Goal: Task Accomplishment & Management: Use online tool/utility

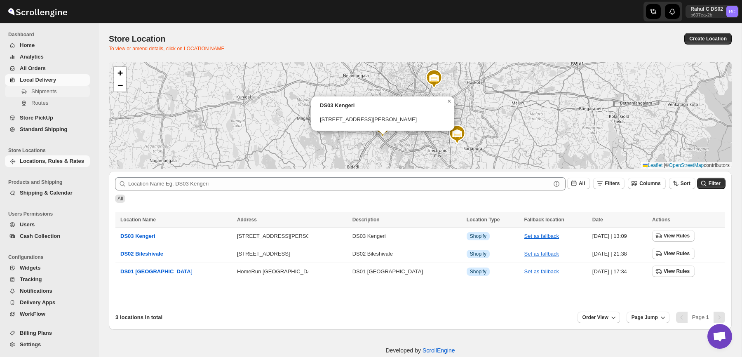
click at [39, 92] on span "Shipments" at bounding box center [43, 91] width 25 height 6
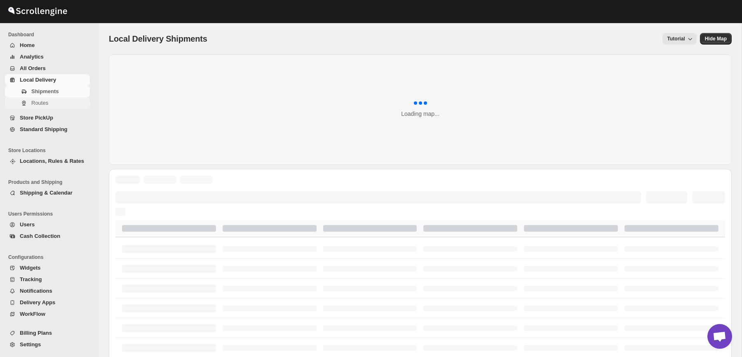
click at [56, 106] on span "Routes" at bounding box center [59, 103] width 57 height 8
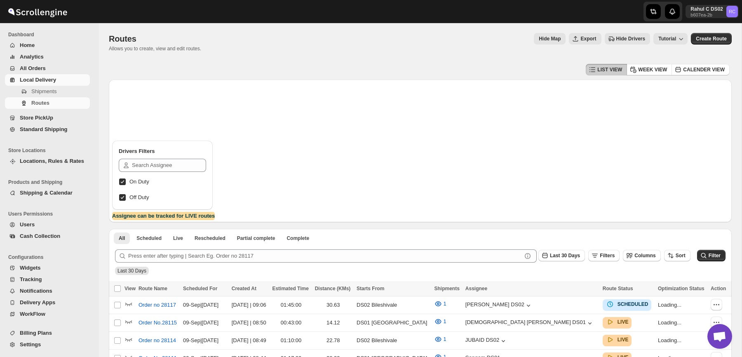
scroll to position [151, 0]
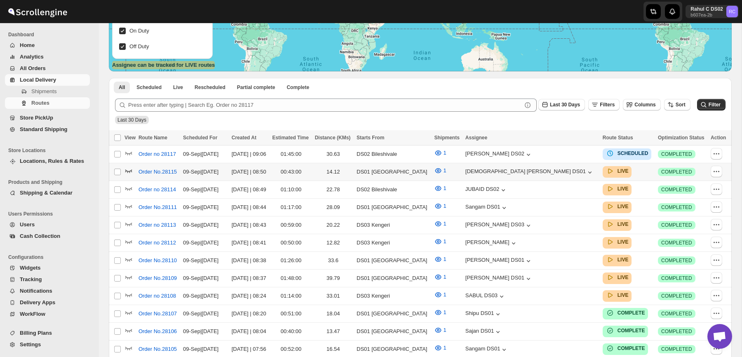
click at [128, 171] on icon "button" at bounding box center [128, 171] width 7 height 3
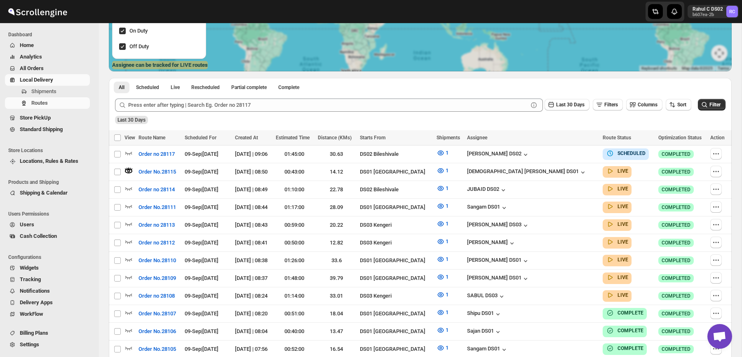
scroll to position [0, 0]
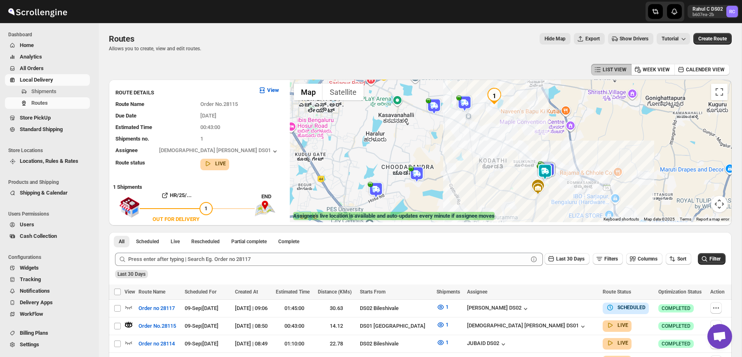
click at [540, 185] on img at bounding box center [537, 189] width 12 height 12
click at [548, 176] on img at bounding box center [544, 172] width 16 height 16
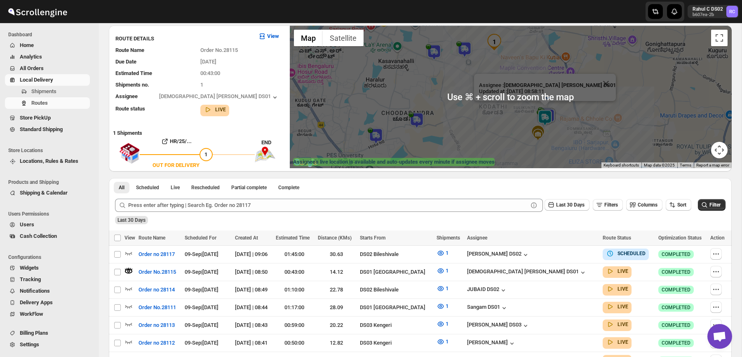
scroll to position [63, 0]
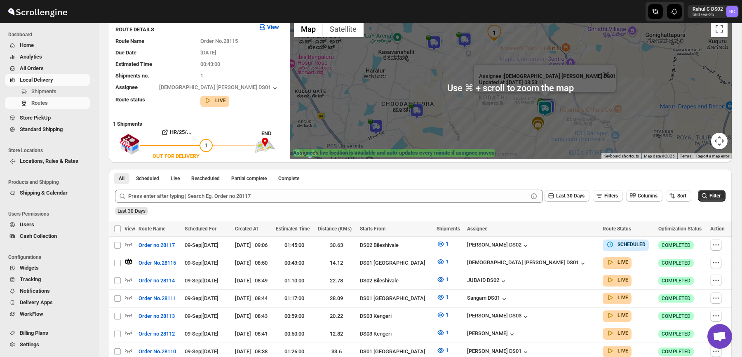
click at [376, 208] on div "Last 30 Days" at bounding box center [419, 208] width 612 height 14
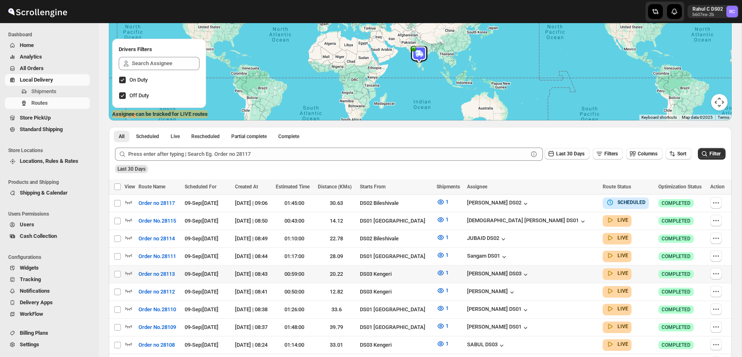
scroll to position [122, 0]
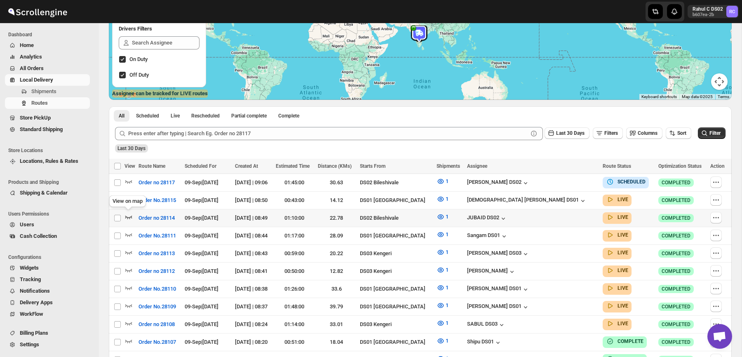
click at [132, 216] on icon "button" at bounding box center [128, 217] width 8 height 8
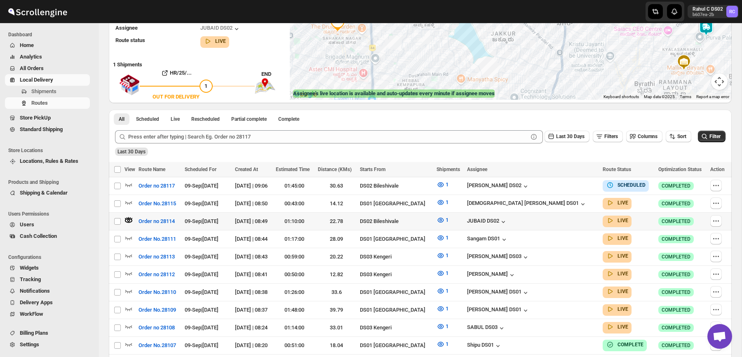
scroll to position [0, 0]
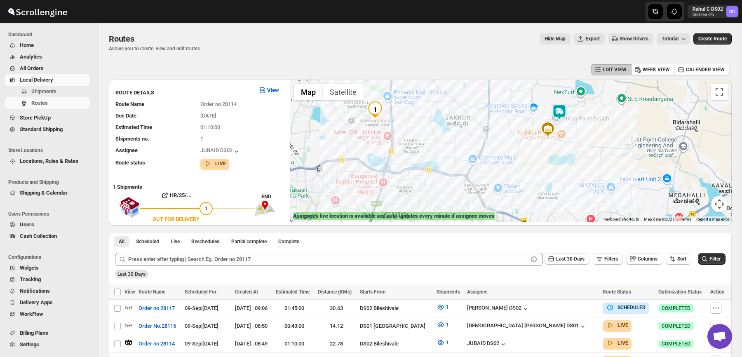
drag, startPoint x: 426, startPoint y: 185, endPoint x: 445, endPoint y: 150, distance: 40.7
click at [445, 150] on div at bounding box center [511, 151] width 442 height 143
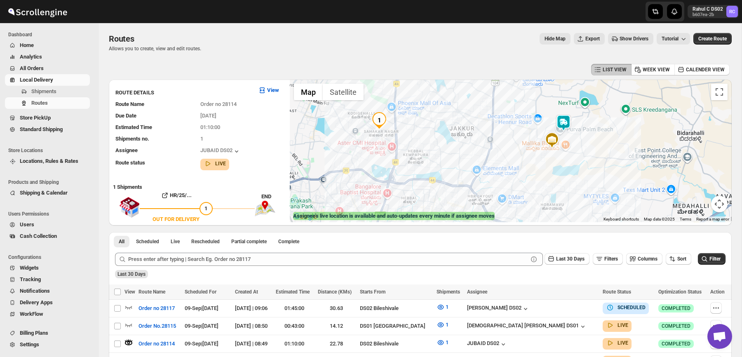
click at [564, 123] on img at bounding box center [563, 123] width 16 height 16
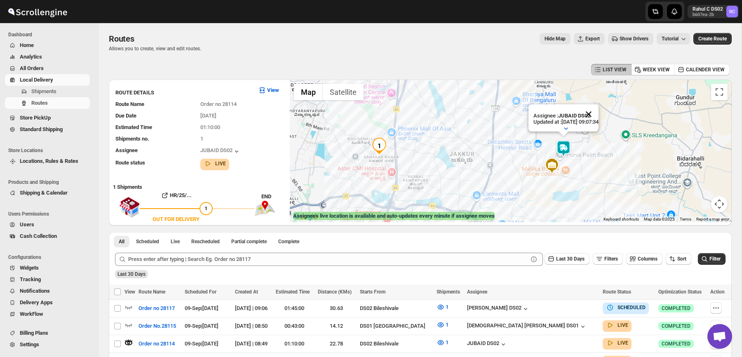
click at [598, 114] on button "Close" at bounding box center [588, 114] width 20 height 20
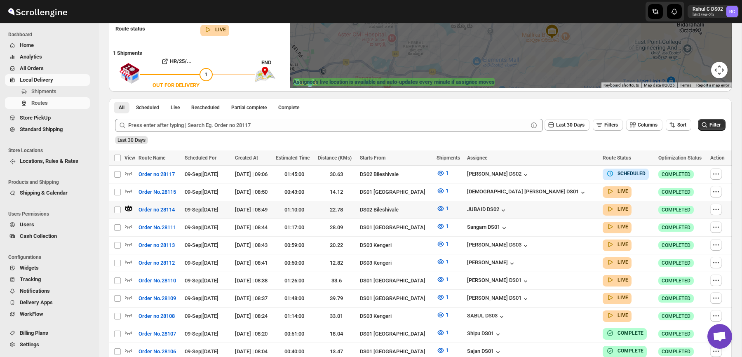
scroll to position [147, 0]
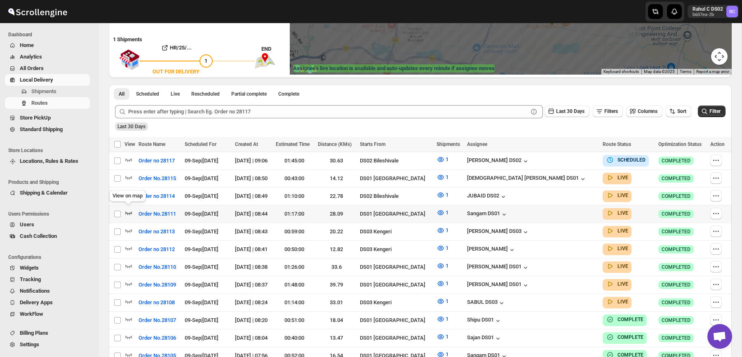
click at [128, 212] on icon "button" at bounding box center [128, 212] width 7 height 3
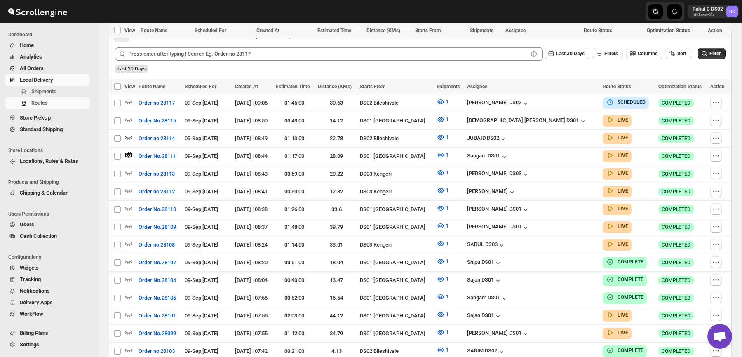
scroll to position [303, 0]
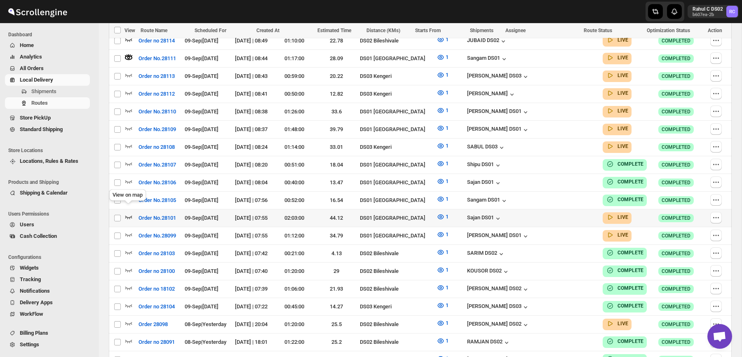
click at [129, 213] on icon "button" at bounding box center [128, 217] width 8 height 8
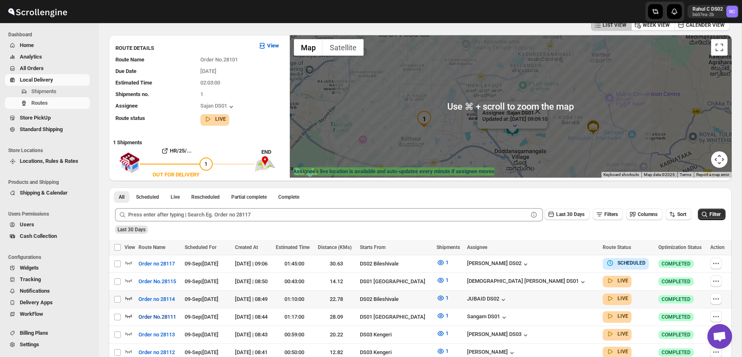
scroll to position [49, 0]
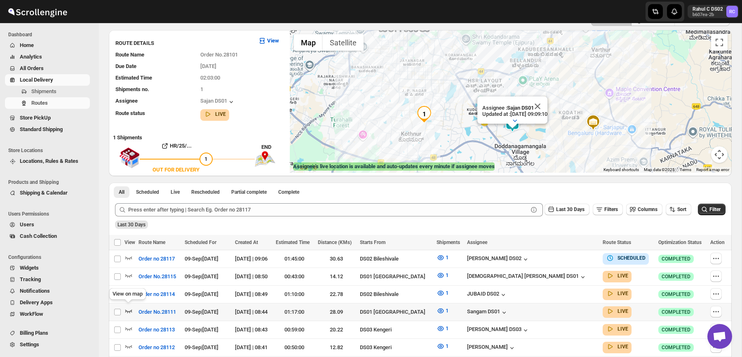
click at [127, 310] on icon "button" at bounding box center [128, 310] width 7 height 3
